Goal: Information Seeking & Learning: Learn about a topic

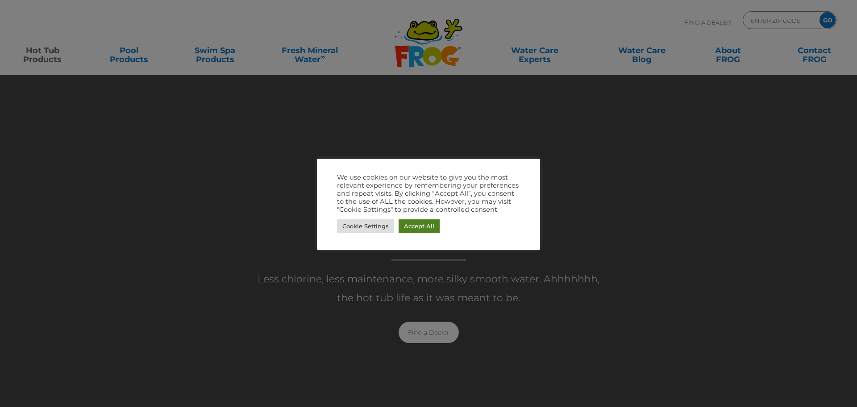
click at [430, 223] on link "Accept All" at bounding box center [419, 226] width 41 height 14
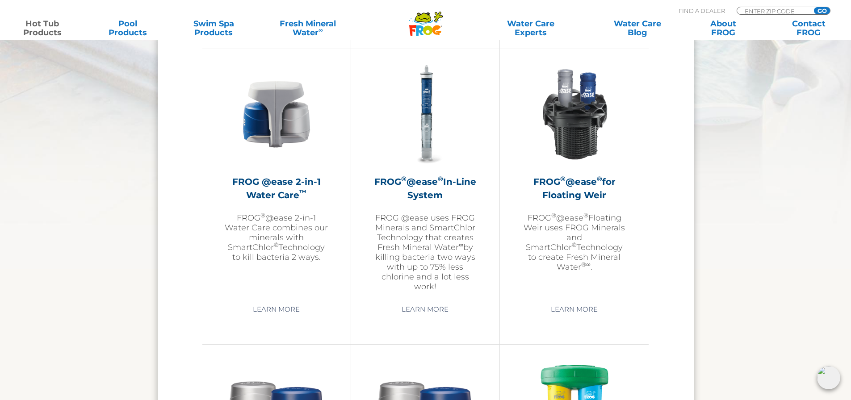
scroll to position [1293, 0]
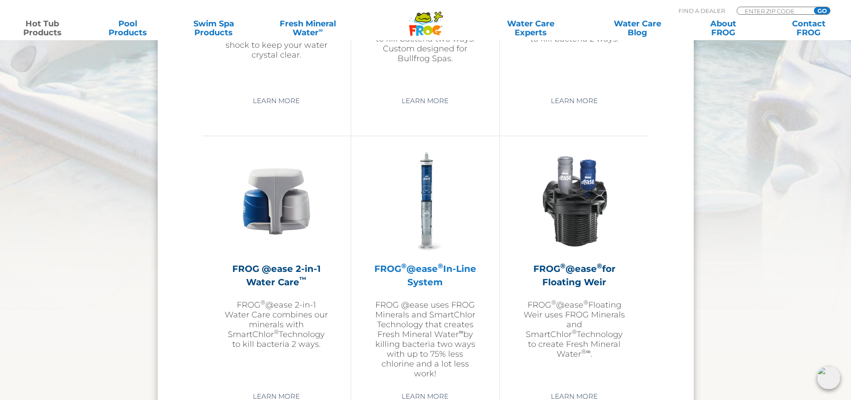
scroll to position [1204, 0]
click at [426, 288] on h2 "FROG ® @ease ® In-Line System" at bounding box center [425, 276] width 104 height 27
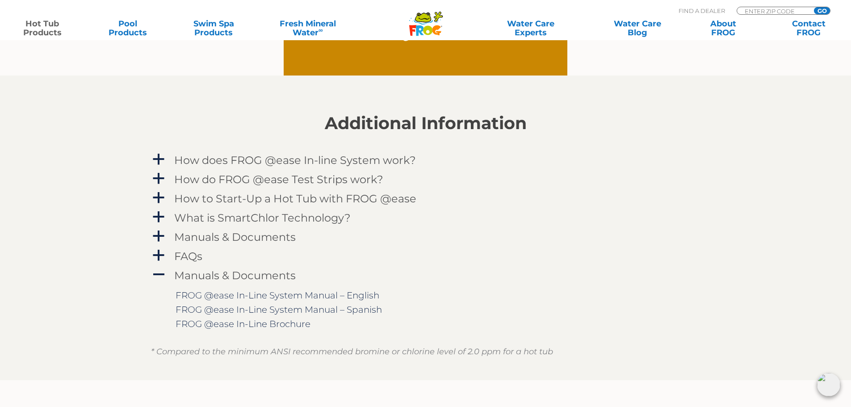
scroll to position [848, 0]
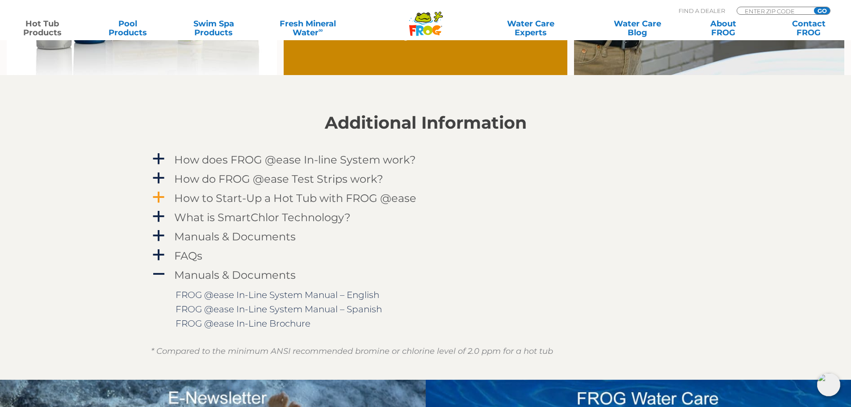
click at [323, 199] on h4 "How to Start-Up a Hot Tub with FROG @ease" at bounding box center [295, 198] width 242 height 12
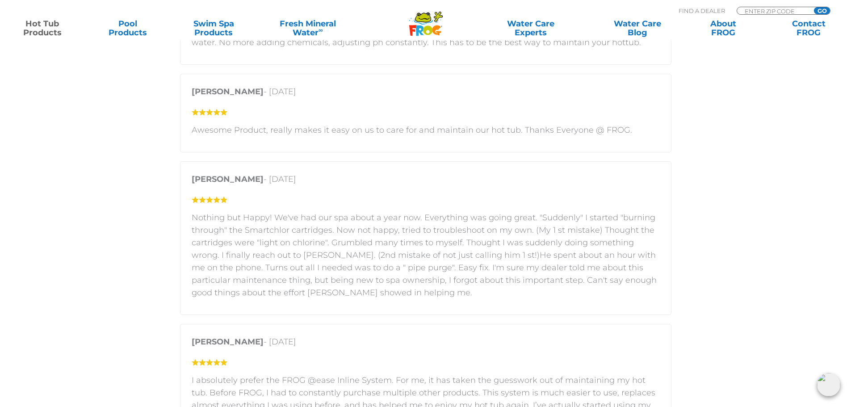
scroll to position [1740, 0]
click at [150, 261] on section "Customer Reviews 5 star = 44% 4 star = 13% 3 star = 19% 2 star = 9% 1 star = 15…" at bounding box center [425, 382] width 851 height 1132
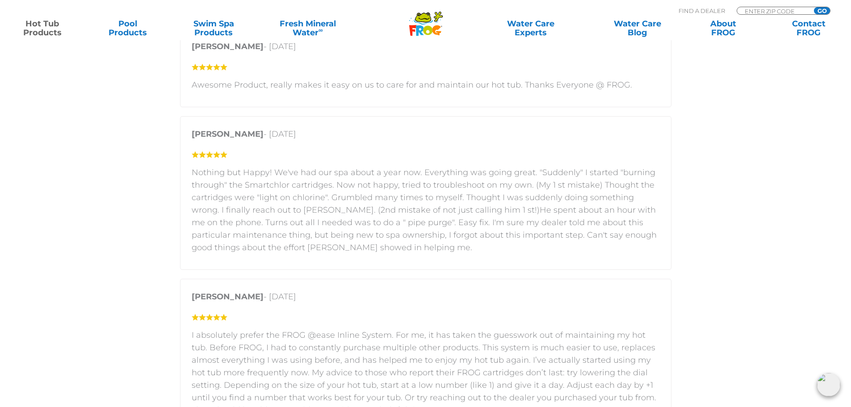
scroll to position [1785, 0]
click at [146, 231] on section "Customer Reviews 5 star = 44% 4 star = 13% 3 star = 19% 2 star = 9% 1 star = 15…" at bounding box center [425, 338] width 851 height 1132
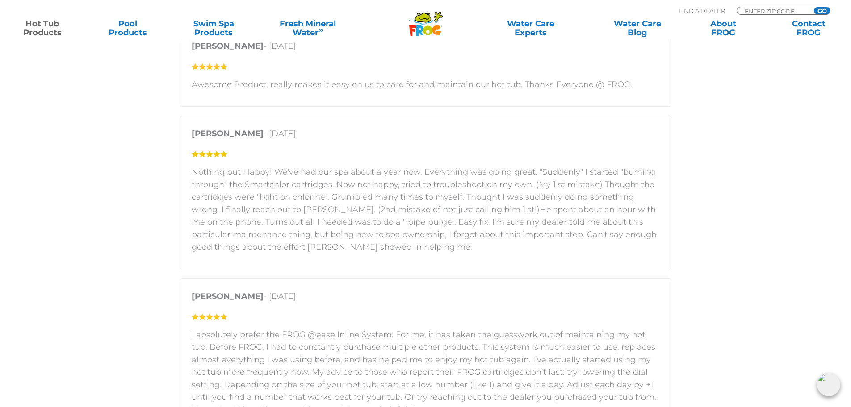
click at [146, 231] on section "Customer Reviews 5 star = 44% 4 star = 13% 3 star = 19% 2 star = 9% 1 star = 15…" at bounding box center [425, 338] width 851 height 1132
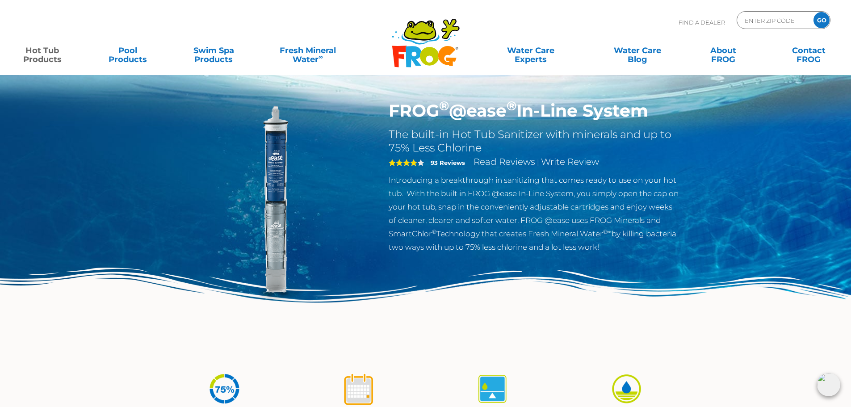
scroll to position [0, 0]
